Goal: Navigation & Orientation: Find specific page/section

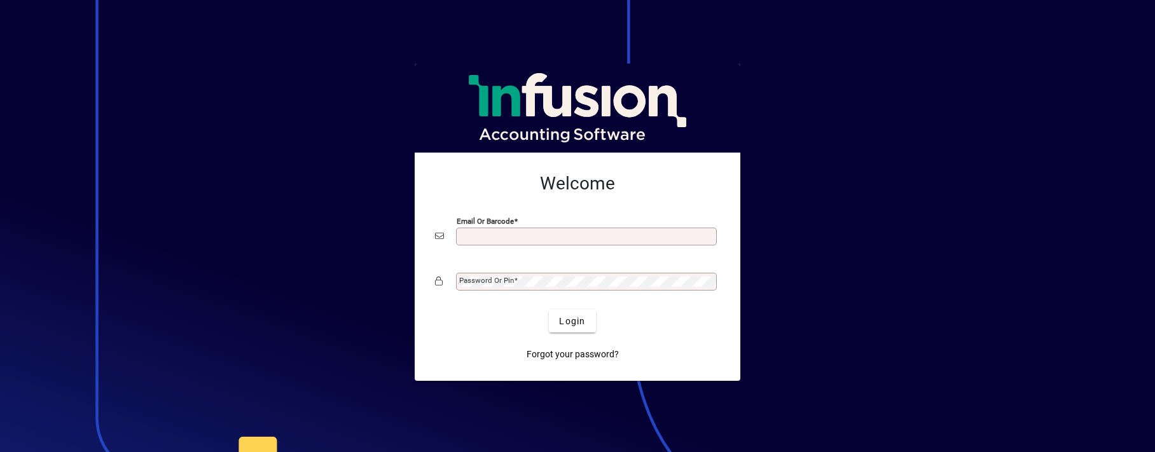
type input "**********"
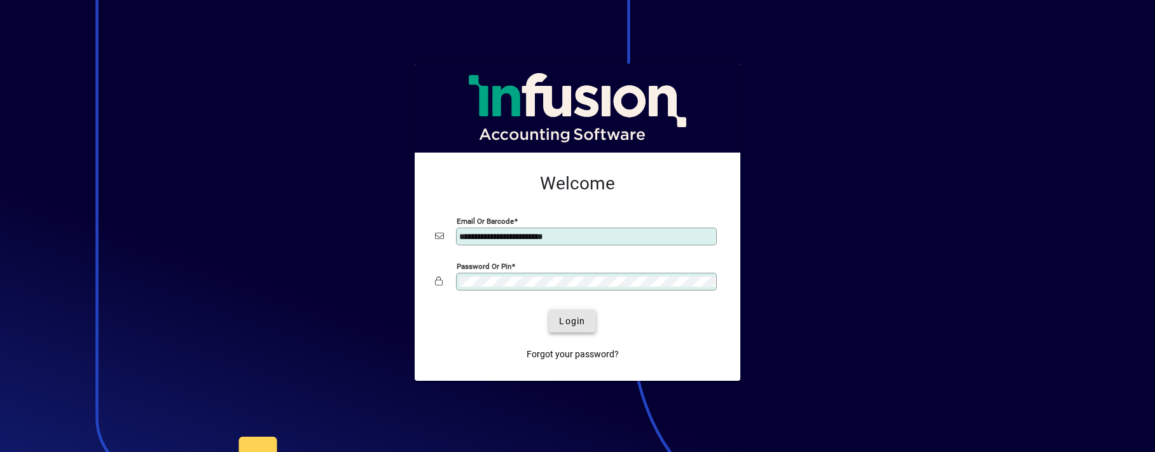
click at [564, 324] on span "Login" at bounding box center [572, 321] width 26 height 13
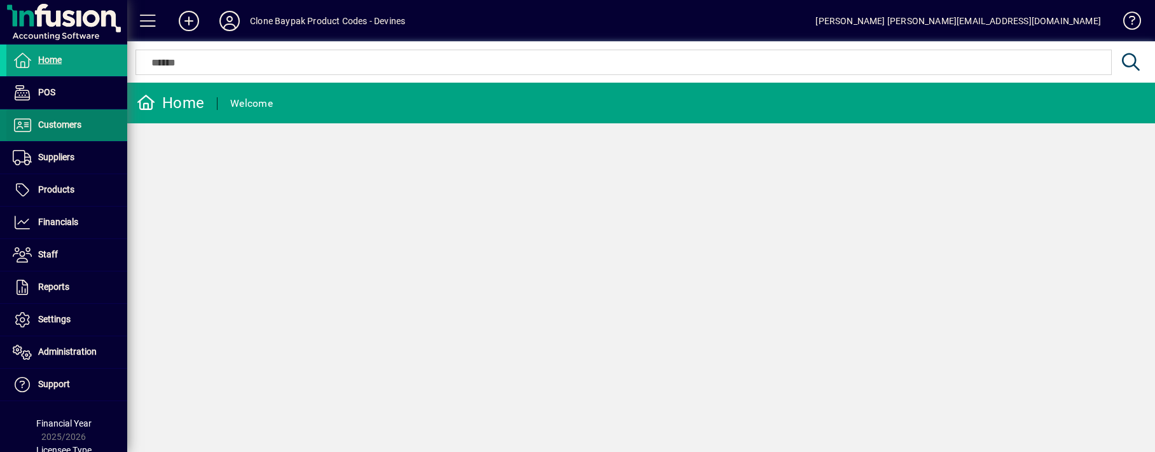
click at [75, 131] on span "Customers" at bounding box center [43, 125] width 75 height 15
